Goal: Find contact information: Find contact information

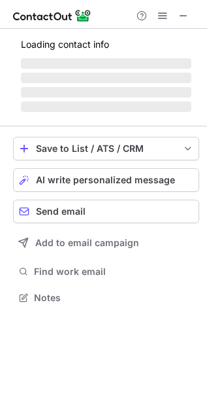
scroll to position [296, 207]
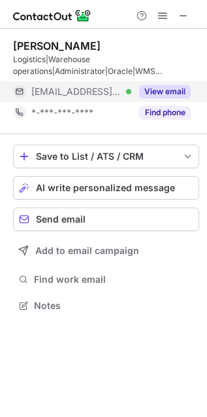
click at [162, 96] on button "View email" at bounding box center [165, 91] width 52 height 13
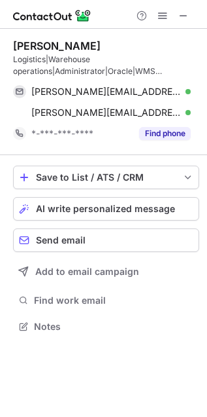
scroll to position [317, 207]
click at [188, 19] on span at bounding box center [184, 15] width 10 height 10
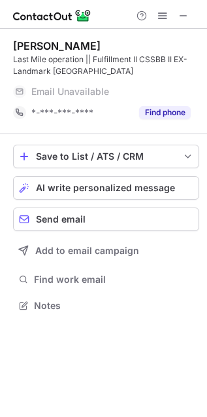
scroll to position [296, 207]
click at [186, 14] on span at bounding box center [184, 15] width 10 height 10
